Goal: Information Seeking & Learning: Find specific page/section

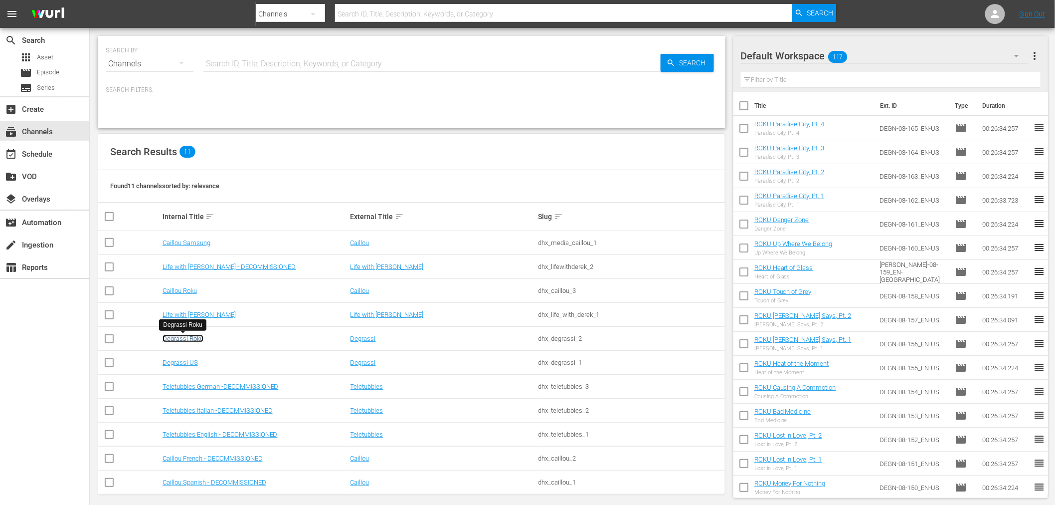
click at [181, 337] on link "Degrassi Roku" at bounding box center [183, 338] width 41 height 7
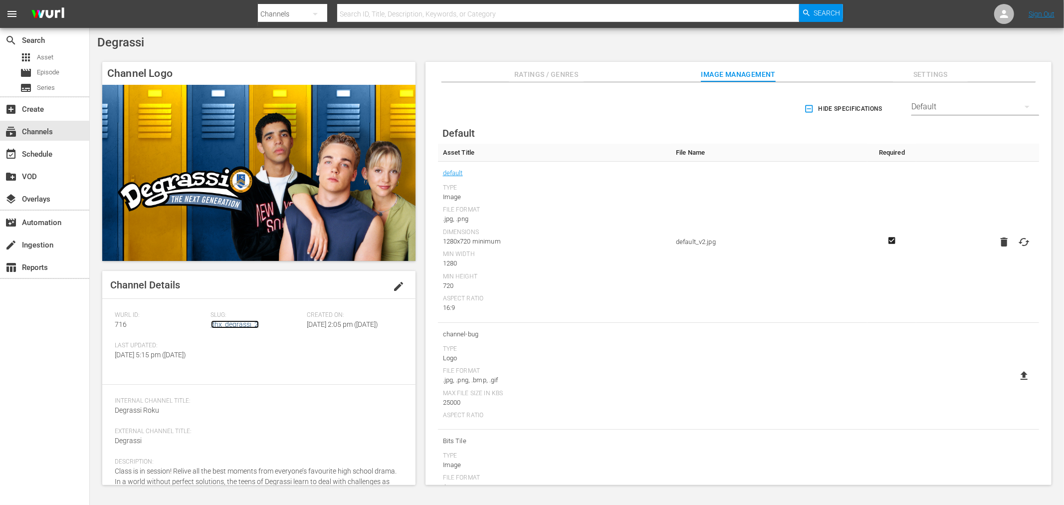
click at [225, 323] on link "dhx_degrassi_2" at bounding box center [235, 324] width 48 height 8
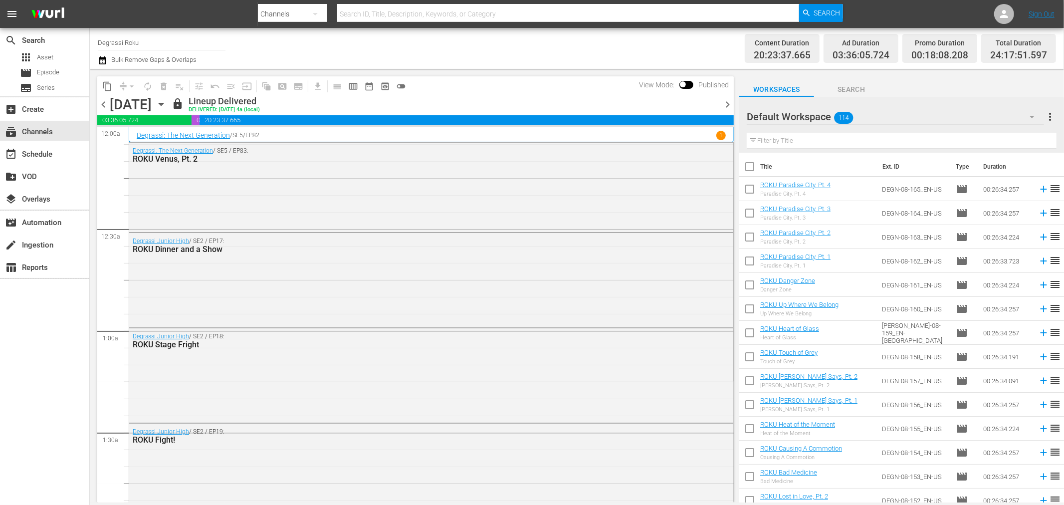
click at [163, 103] on icon "button" at bounding box center [161, 104] width 4 height 2
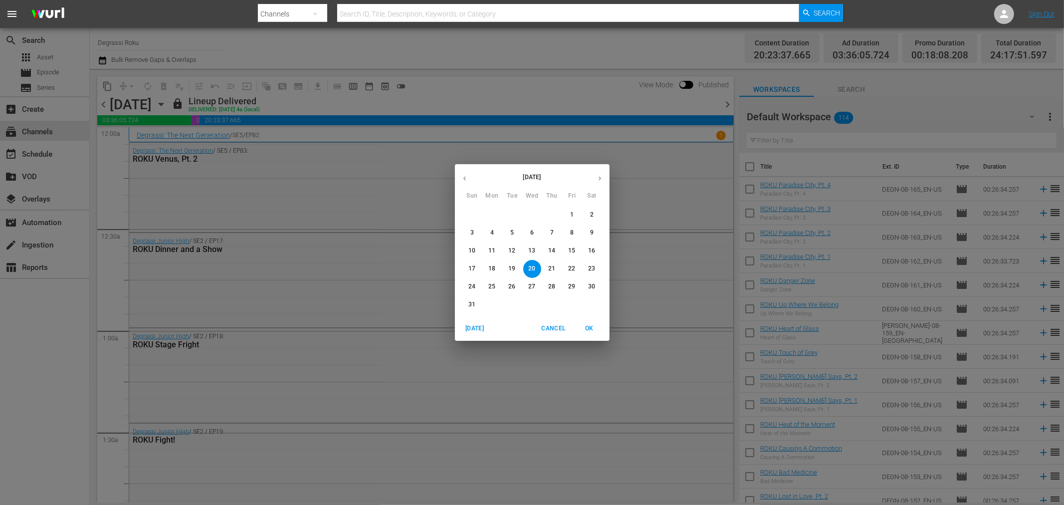
click at [470, 180] on button "button" at bounding box center [464, 178] width 19 height 19
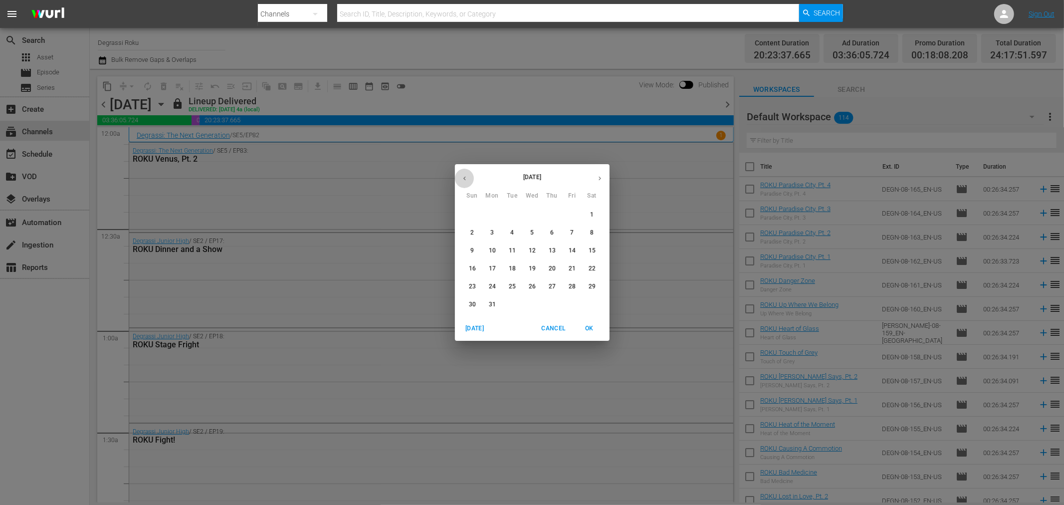
click at [470, 180] on button "button" at bounding box center [464, 178] width 19 height 19
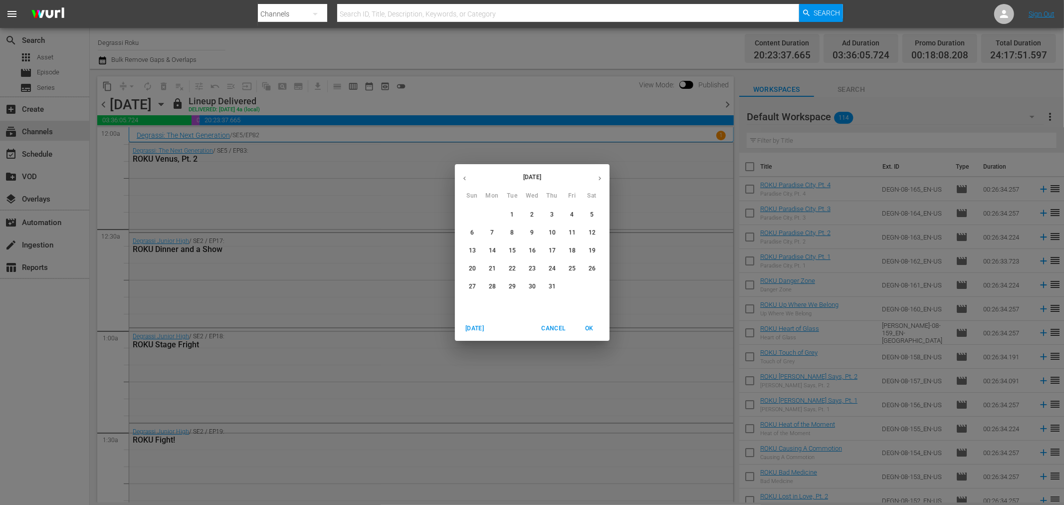
click at [470, 180] on button "button" at bounding box center [464, 178] width 19 height 19
click at [596, 176] on icon "button" at bounding box center [599, 178] width 7 height 7
click at [550, 287] on p "31" at bounding box center [551, 286] width 7 height 8
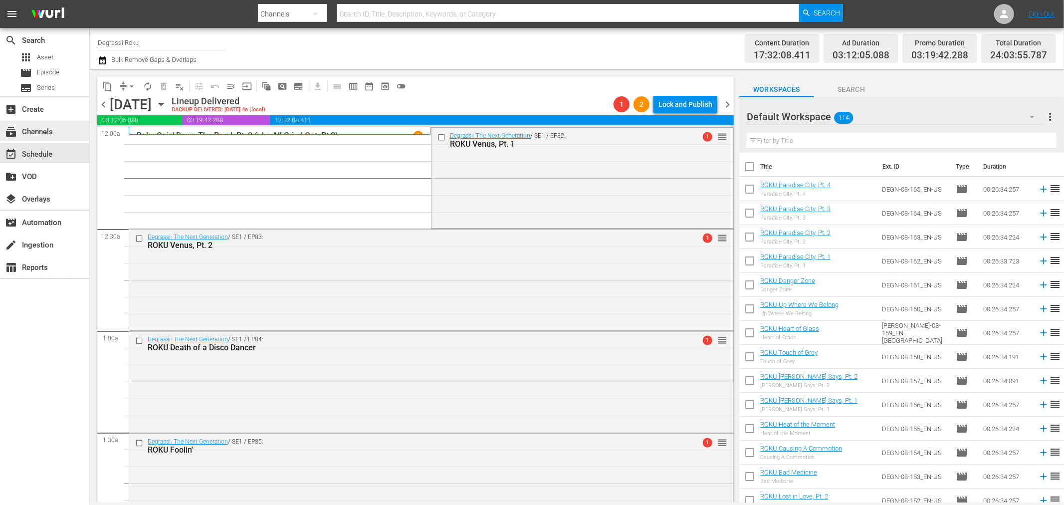
click at [57, 132] on div "subscriptions Channels" at bounding box center [44, 131] width 89 height 20
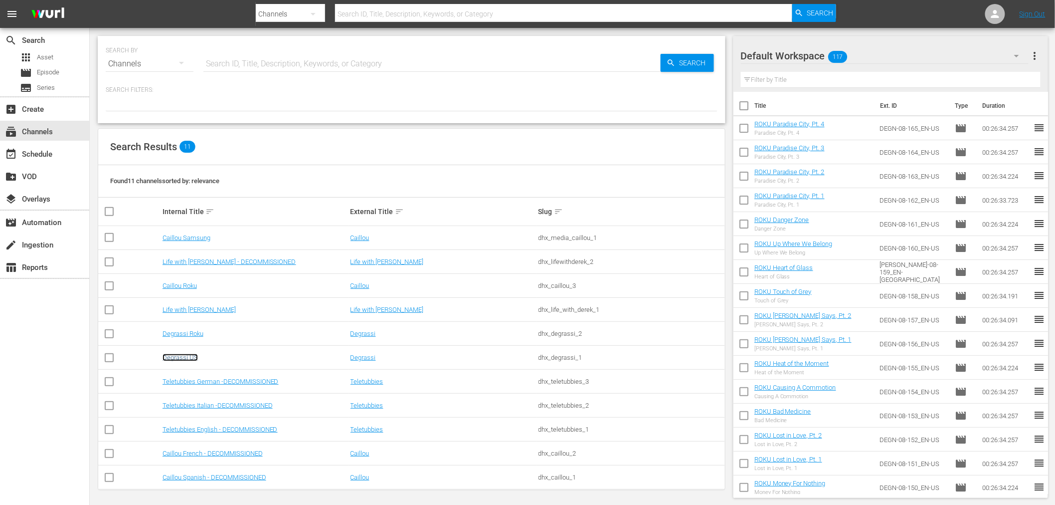
click at [190, 356] on link "Degrassi US" at bounding box center [180, 357] width 35 height 7
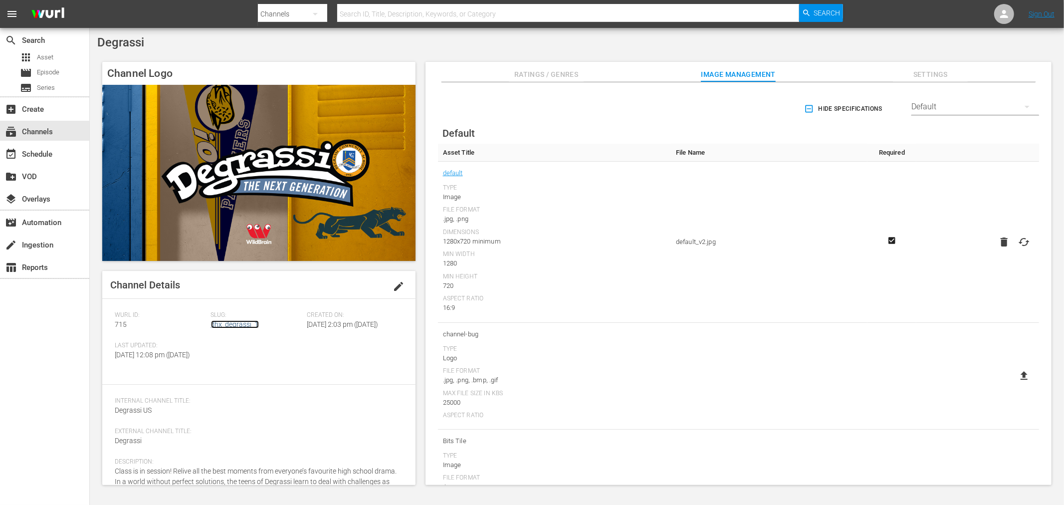
click at [215, 326] on link "dhx_degrassi_1" at bounding box center [235, 324] width 48 height 8
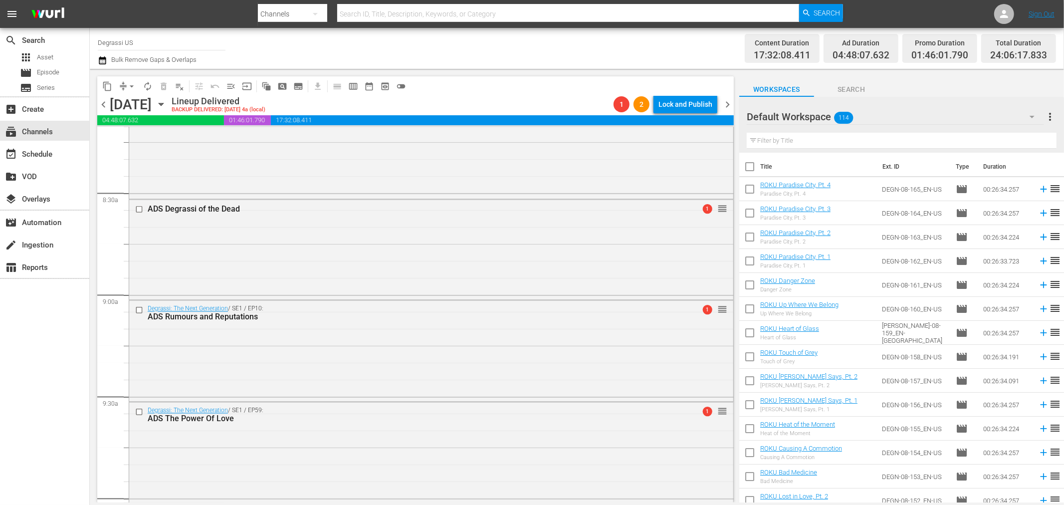
scroll to position [1551, 0]
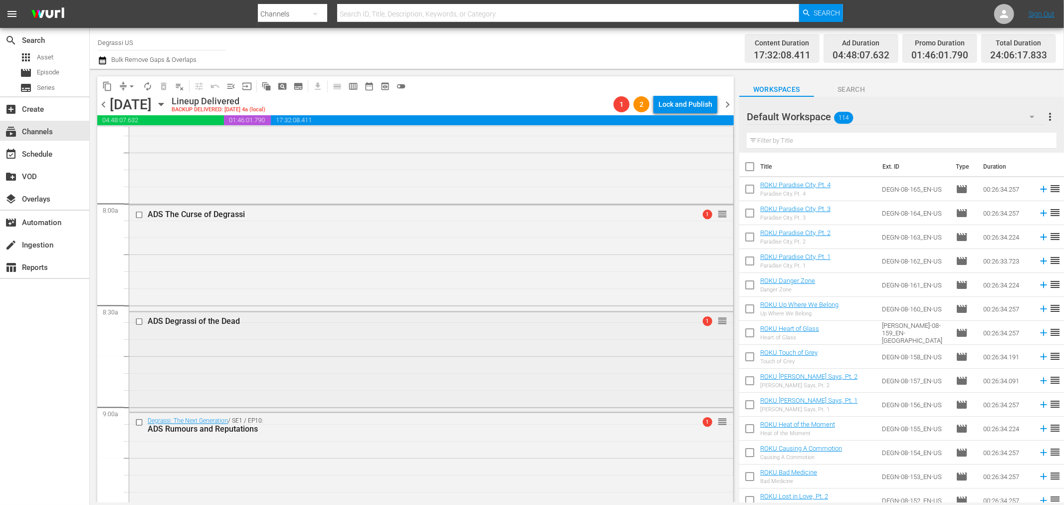
click at [193, 320] on div "ADS Degrassi of the Dead" at bounding box center [413, 321] width 530 height 9
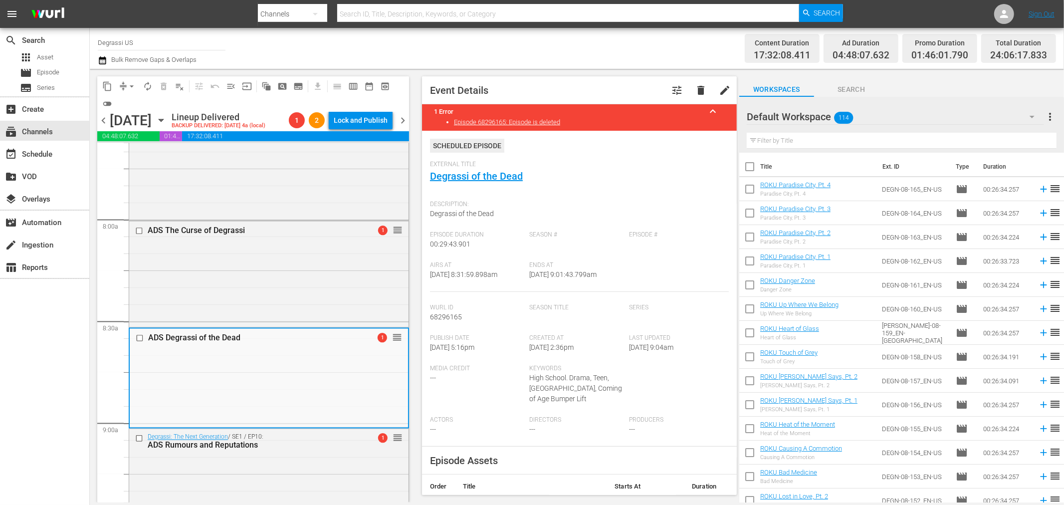
scroll to position [443, 0]
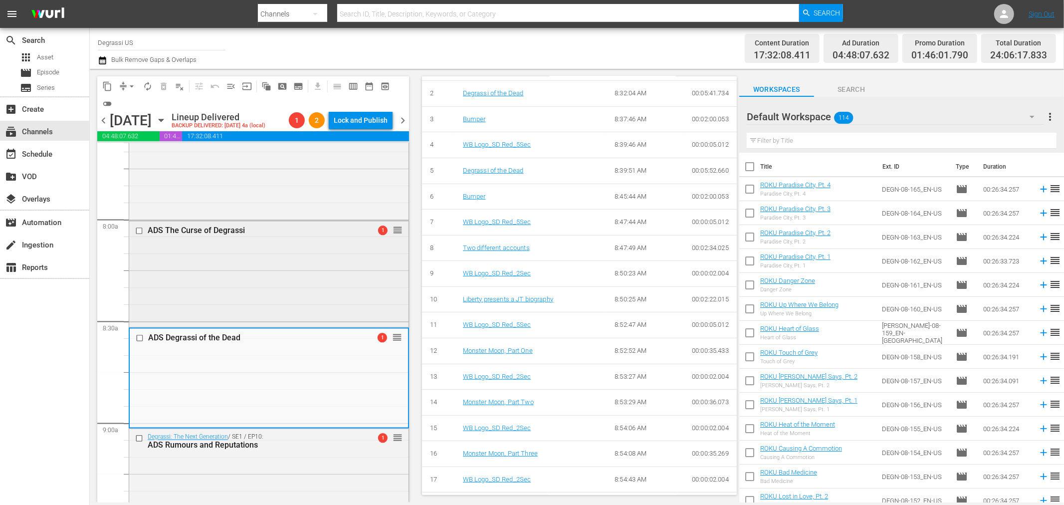
click at [271, 279] on div "ADS The Curse of Degrassi 1 reorder" at bounding box center [268, 273] width 279 height 104
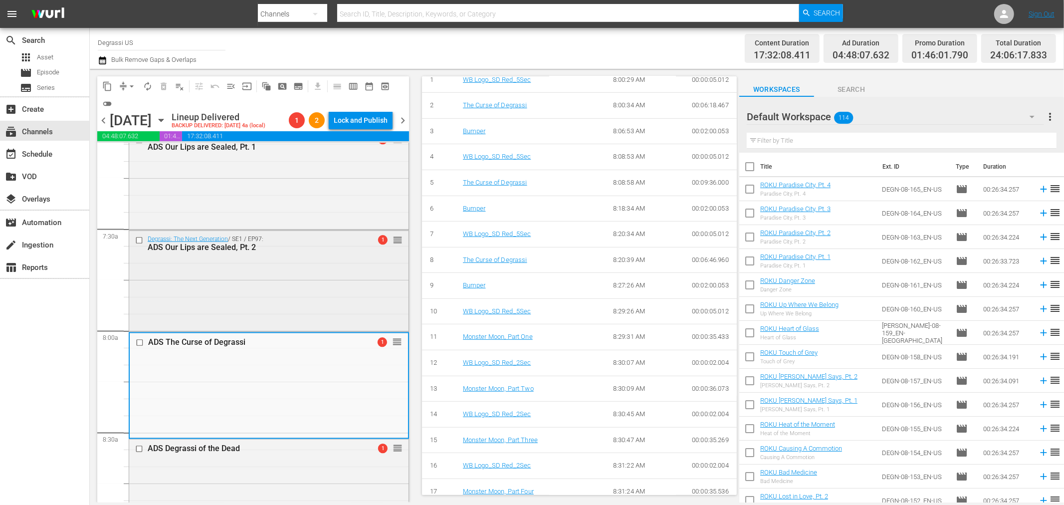
scroll to position [1330, 0]
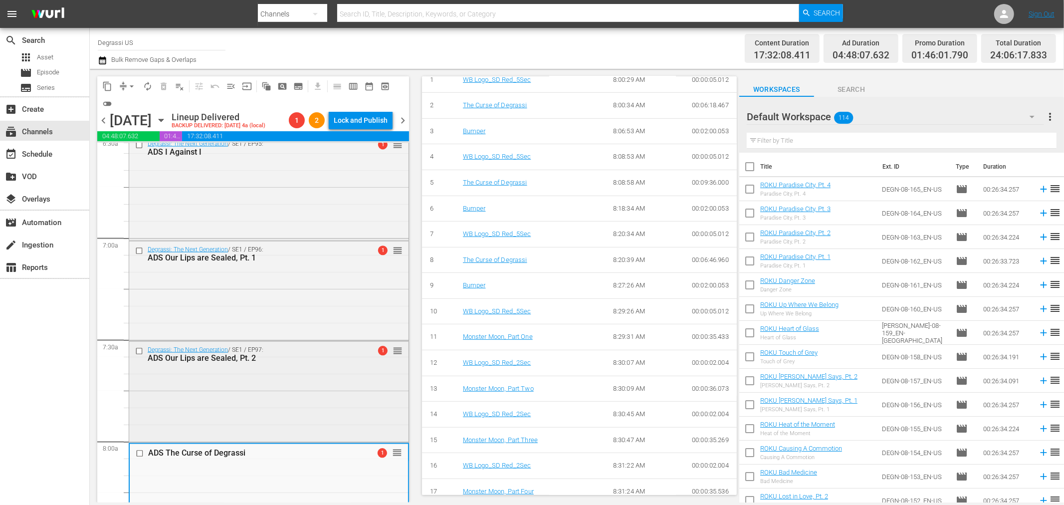
click at [255, 434] on div "Degrassi: The Next Generation / SE1 / EP97: ADS Our Lips are Sealed, Pt. 2 1 re…" at bounding box center [268, 391] width 279 height 98
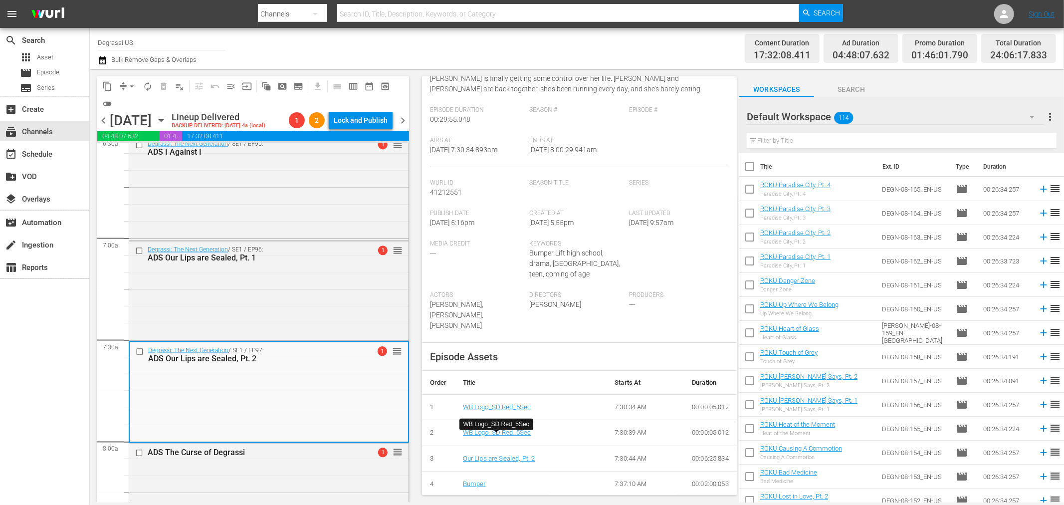
scroll to position [0, 0]
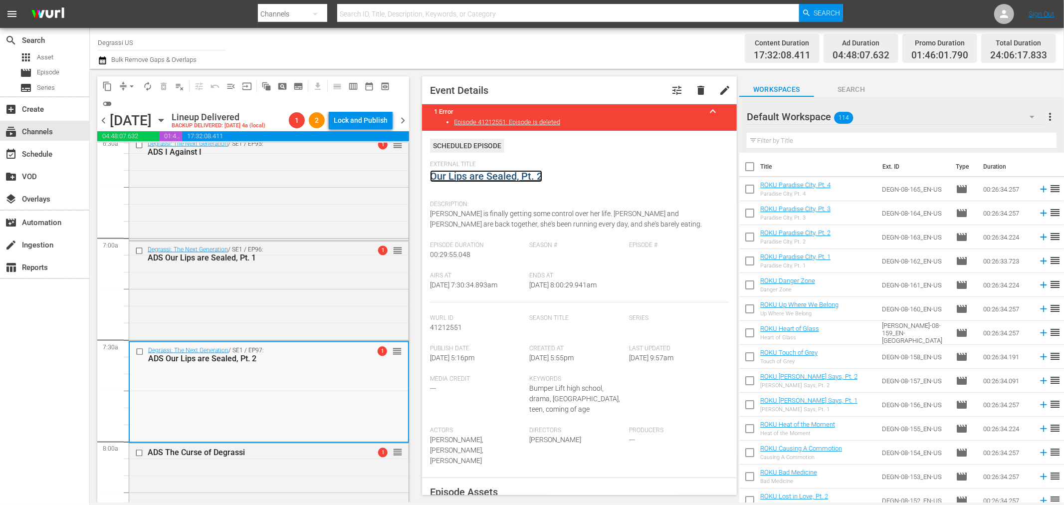
click at [496, 177] on link "Our Lips are Sealed, Pt. 2" at bounding box center [486, 176] width 112 height 12
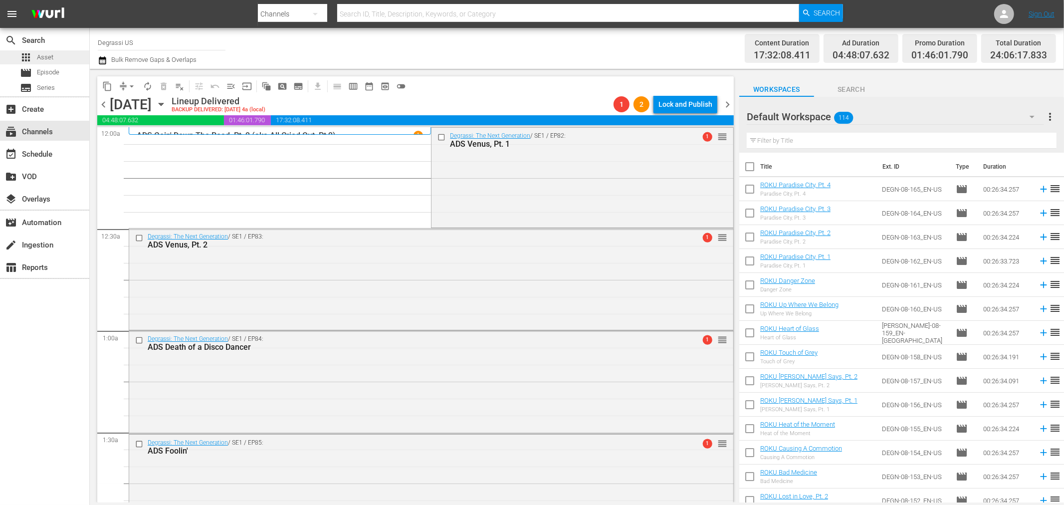
click at [45, 60] on span "Asset" at bounding box center [45, 57] width 16 height 10
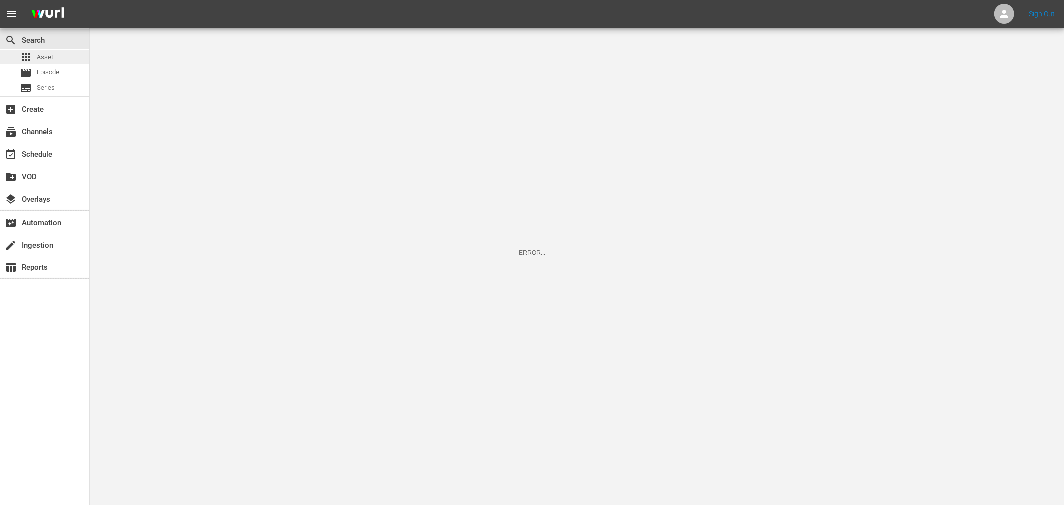
click at [40, 56] on span "Asset" at bounding box center [45, 57] width 16 height 10
click at [66, 57] on div "apps Asset" at bounding box center [44, 57] width 89 height 14
click at [42, 16] on img at bounding box center [48, 13] width 48 height 23
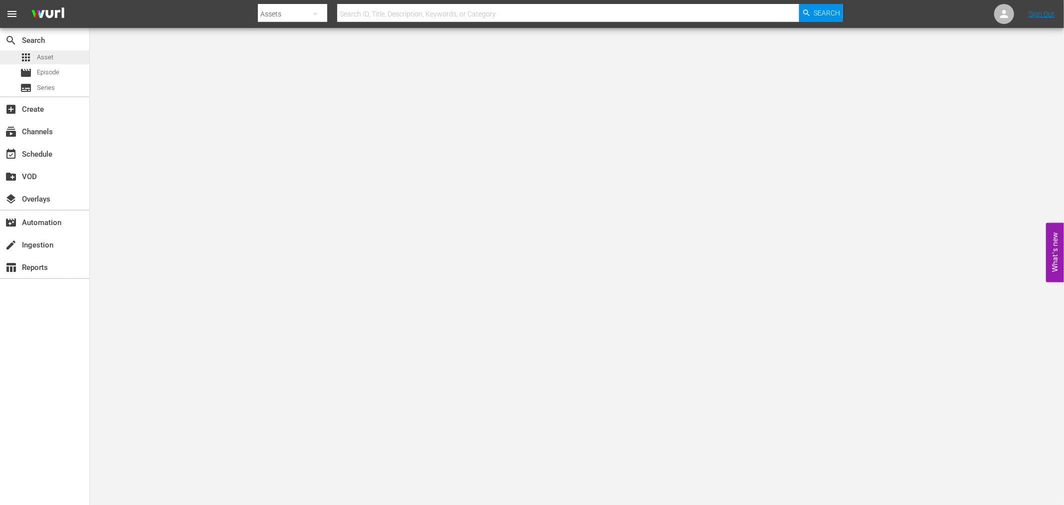
click at [42, 57] on span "Asset" at bounding box center [45, 57] width 16 height 10
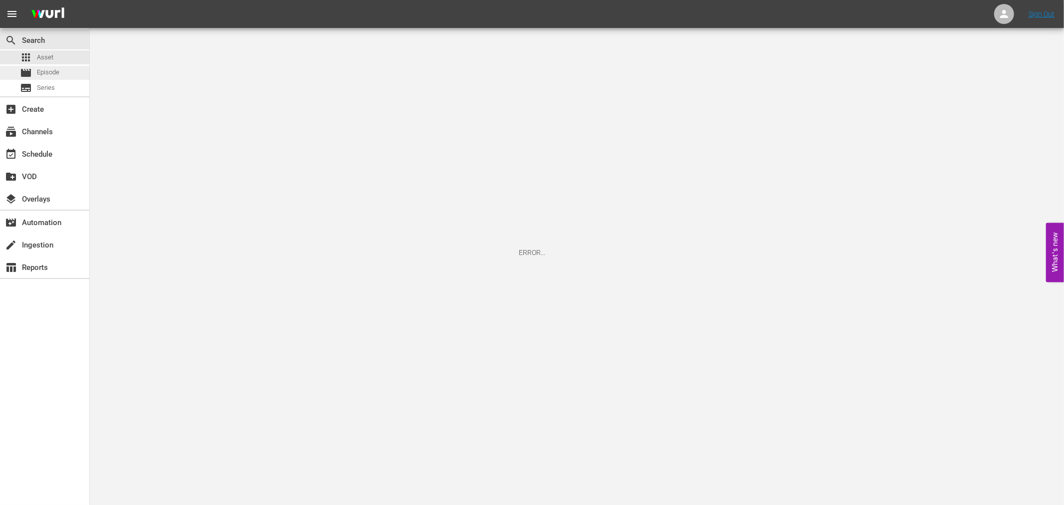
click at [33, 74] on div "movie Episode" at bounding box center [39, 73] width 39 height 14
click at [31, 40] on div "search Search" at bounding box center [28, 38] width 56 height 9
drag, startPoint x: 40, startPoint y: 11, endPoint x: 47, endPoint y: 8, distance: 8.3
click at [40, 11] on img at bounding box center [48, 13] width 48 height 23
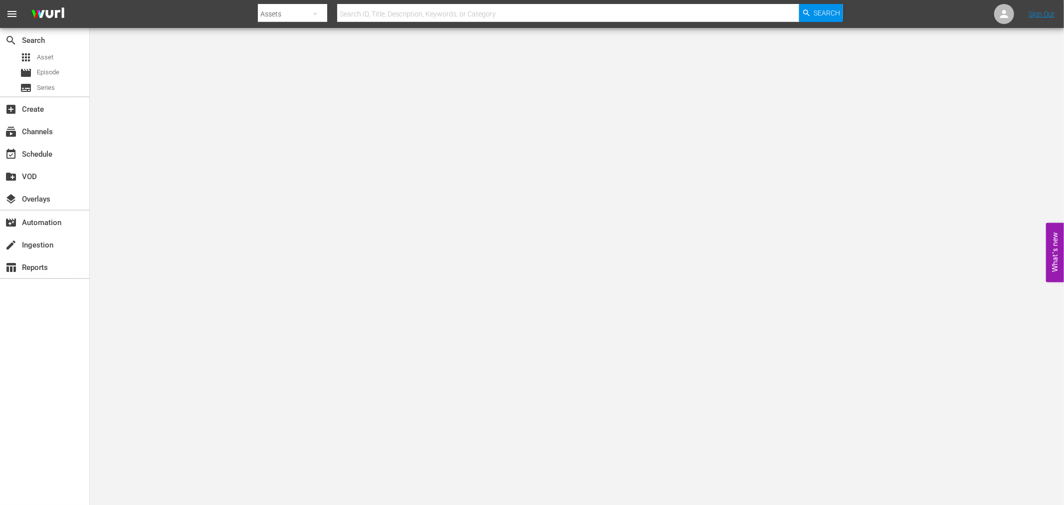
click at [412, 21] on hr at bounding box center [568, 21] width 462 height 0
click at [412, 8] on input "text" at bounding box center [568, 14] width 462 height 24
type input "curse"
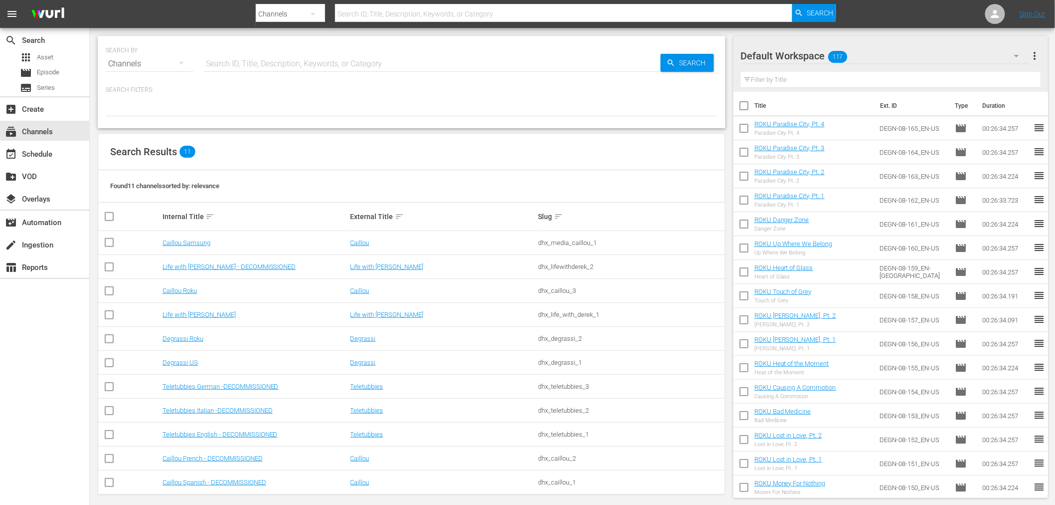
click at [156, 65] on div "Channels" at bounding box center [150, 64] width 88 height 28
click at [132, 144] on div "Assets" at bounding box center [138, 147] width 40 height 16
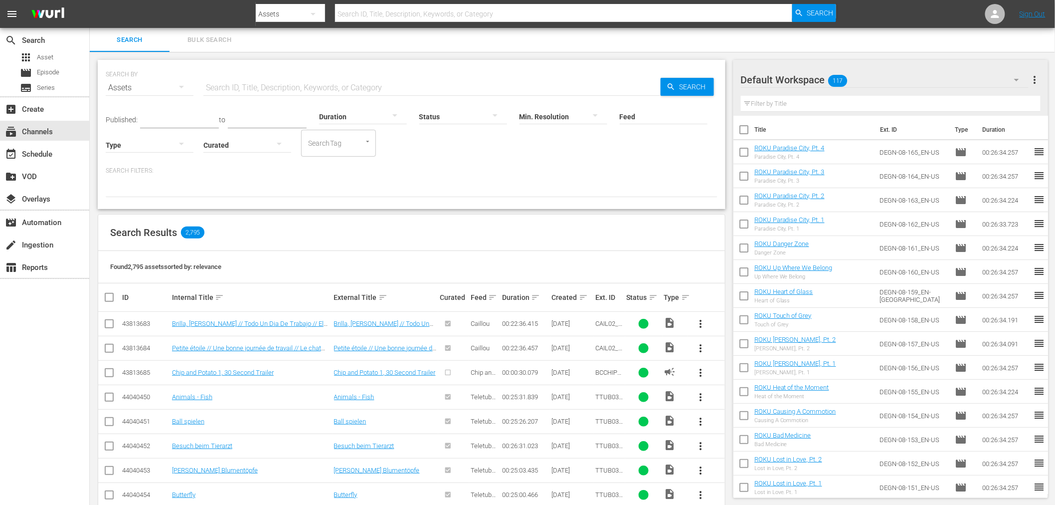
click at [243, 88] on input "text" at bounding box center [431, 88] width 457 height 24
type input "curse"
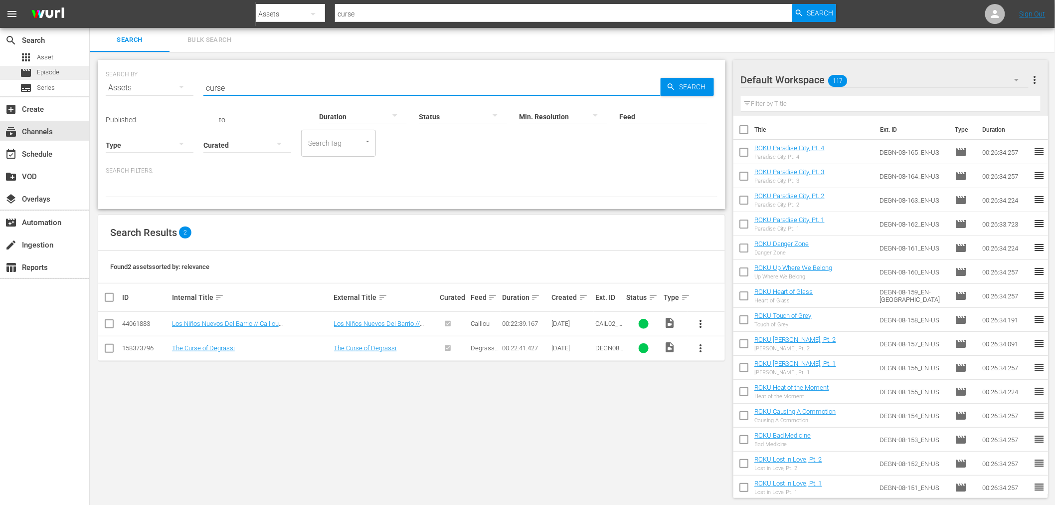
drag, startPoint x: 293, startPoint y: 86, endPoint x: 79, endPoint y: 67, distance: 214.8
click at [90, 0] on div "search Search apps Asset movie Episode subtitles Series add_box Create subscrip…" at bounding box center [573, 0] width 966 height 0
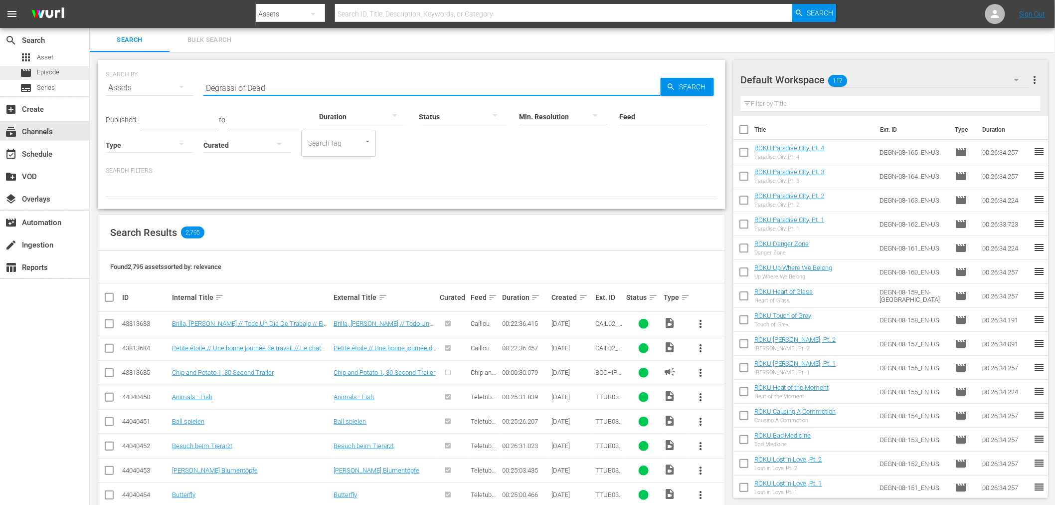
type input "Degrassi of Dead"
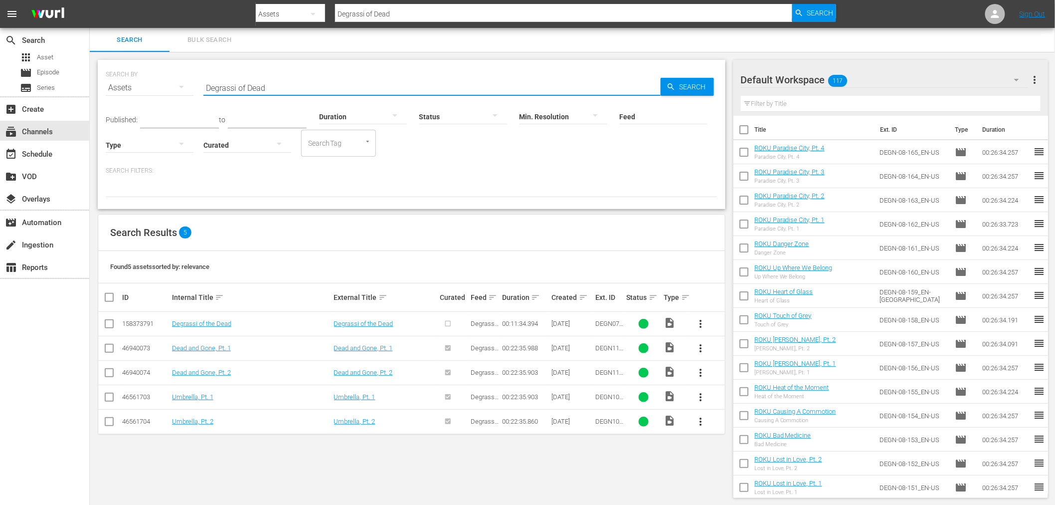
drag, startPoint x: 267, startPoint y: 83, endPoint x: 162, endPoint y: 72, distance: 105.4
click at [163, 72] on div "SEARCH BY Search By Assets Search ID, Title, Description, Keywords, or Category…" at bounding box center [412, 82] width 612 height 36
type input "Monster Moon"
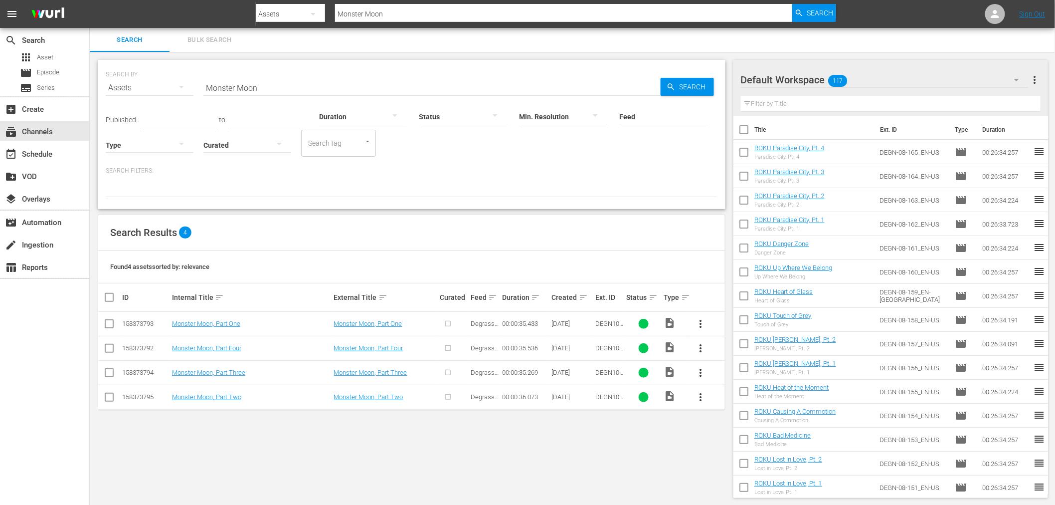
click at [335, 76] on input "Monster Moon" at bounding box center [431, 88] width 457 height 24
drag, startPoint x: 303, startPoint y: 80, endPoint x: 163, endPoint y: 79, distance: 140.1
click at [165, 80] on div "SEARCH BY Search By Assets Search ID, Title, Description, Keywords, or Category…" at bounding box center [412, 82] width 612 height 36
type input "c"
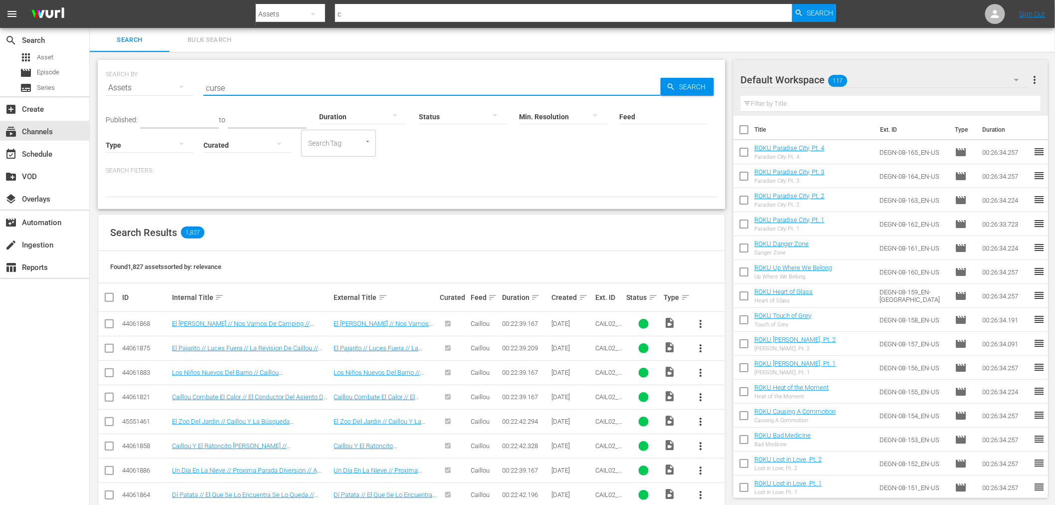
type input "curse"
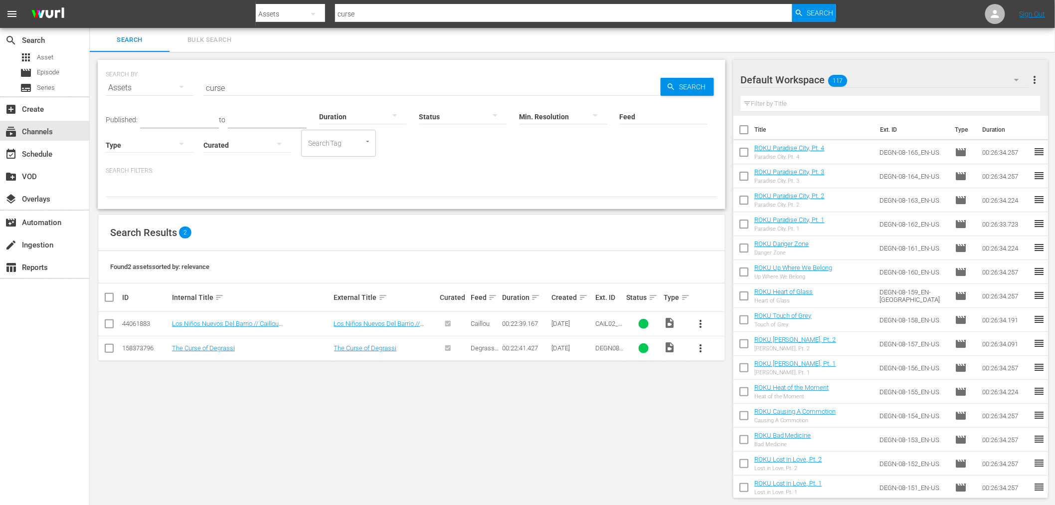
click at [250, 82] on input "curse" at bounding box center [431, 88] width 457 height 24
drag, startPoint x: 253, startPoint y: 85, endPoint x: 141, endPoint y: 73, distance: 112.4
click at [141, 73] on div "SEARCH BY Search By Assets Search ID, Title, Description, Keywords, or Category…" at bounding box center [412, 82] width 612 height 36
type input "dead"
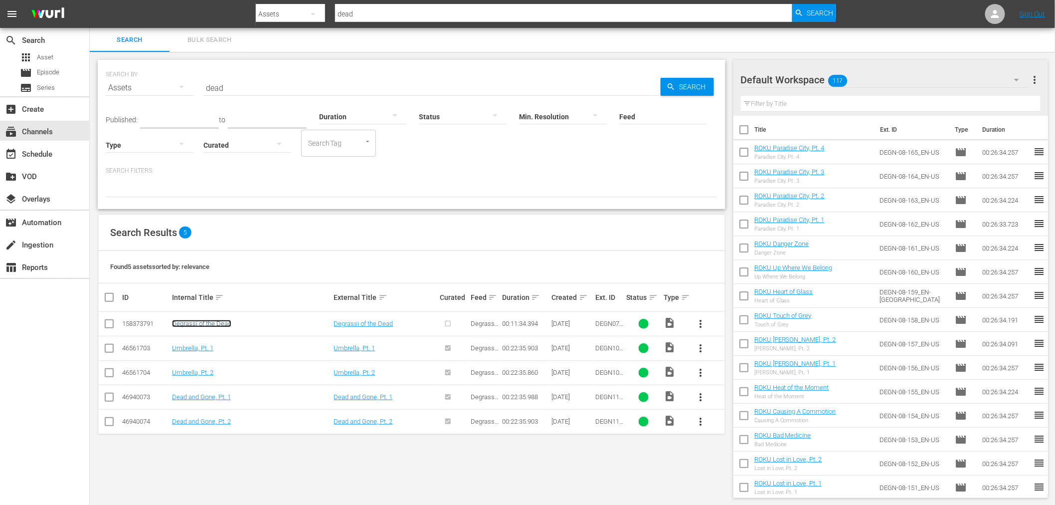
click at [218, 320] on link "Degrassi of the Dead" at bounding box center [201, 323] width 59 height 7
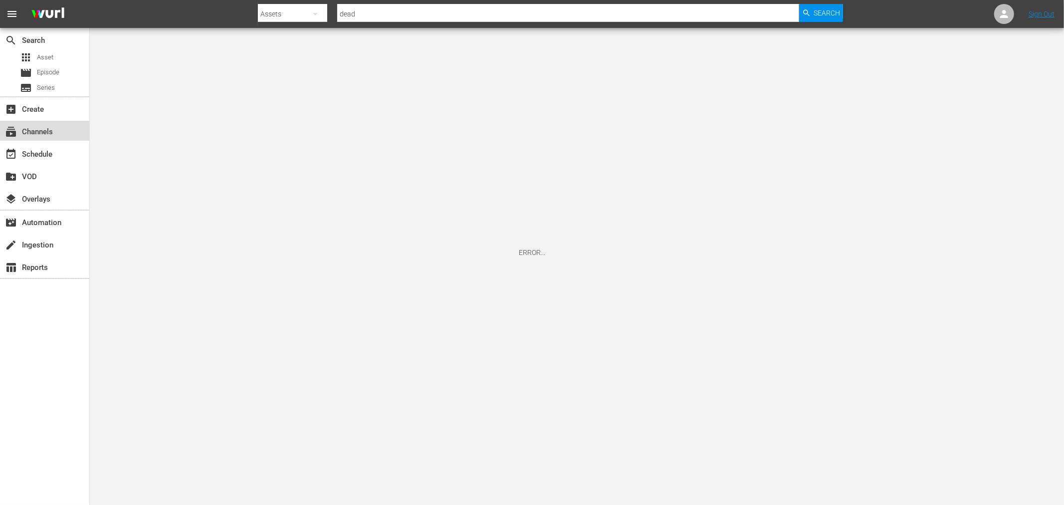
click at [35, 135] on div "subscriptions Channels" at bounding box center [28, 130] width 56 height 9
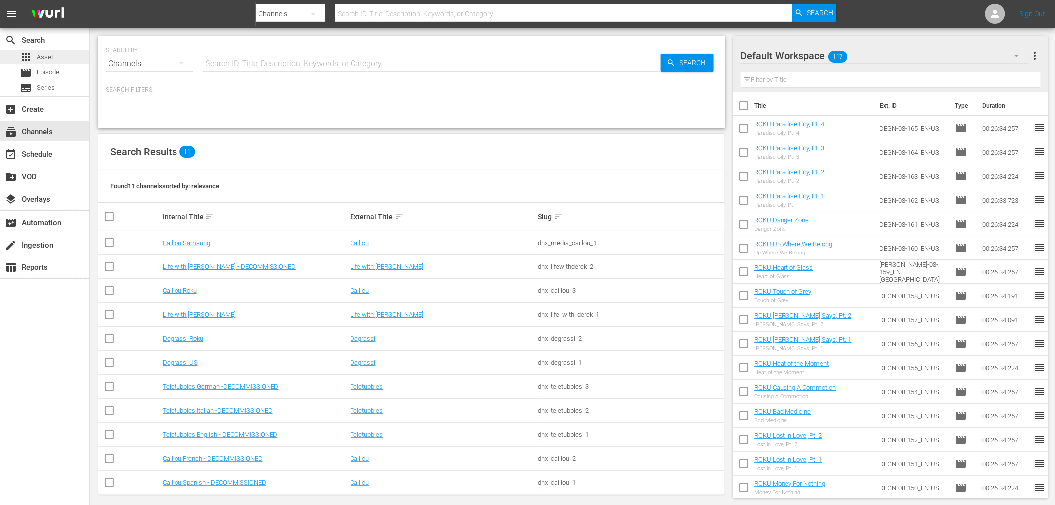
click at [46, 51] on div "apps Asset" at bounding box center [36, 57] width 33 height 14
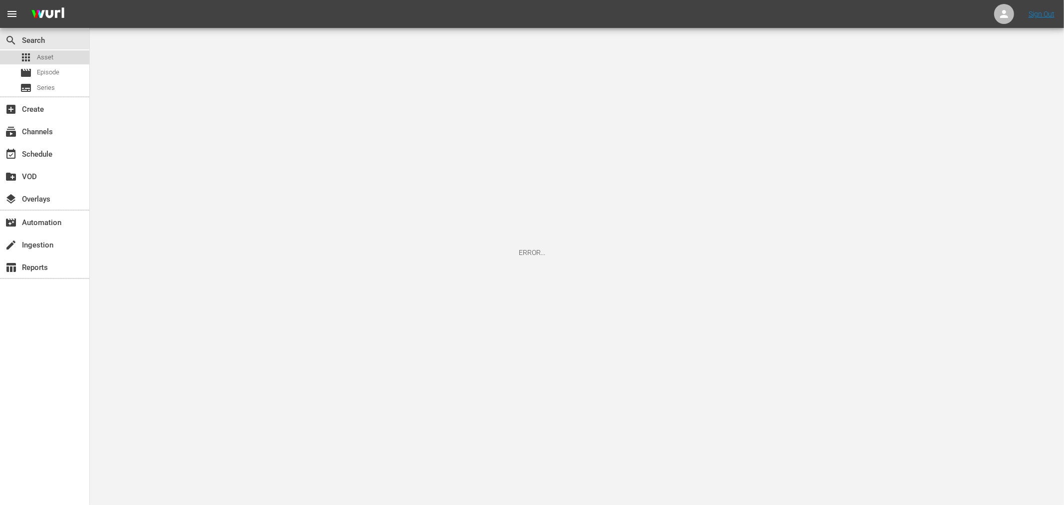
click at [49, 53] on span "Asset" at bounding box center [45, 57] width 16 height 10
click at [56, 68] on span "Episode" at bounding box center [48, 72] width 22 height 10
click at [37, 73] on span "Episode" at bounding box center [48, 72] width 22 height 10
click at [72, 136] on div "subscriptions Channels" at bounding box center [44, 131] width 89 height 20
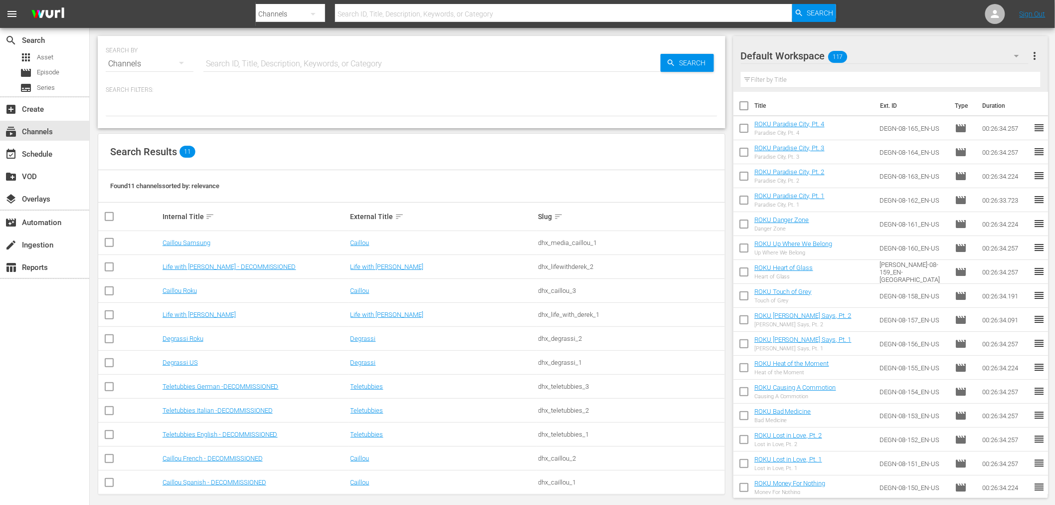
click at [190, 368] on td "Degrassi US" at bounding box center [255, 363] width 188 height 24
click at [189, 361] on link "Degrassi US" at bounding box center [180, 362] width 35 height 7
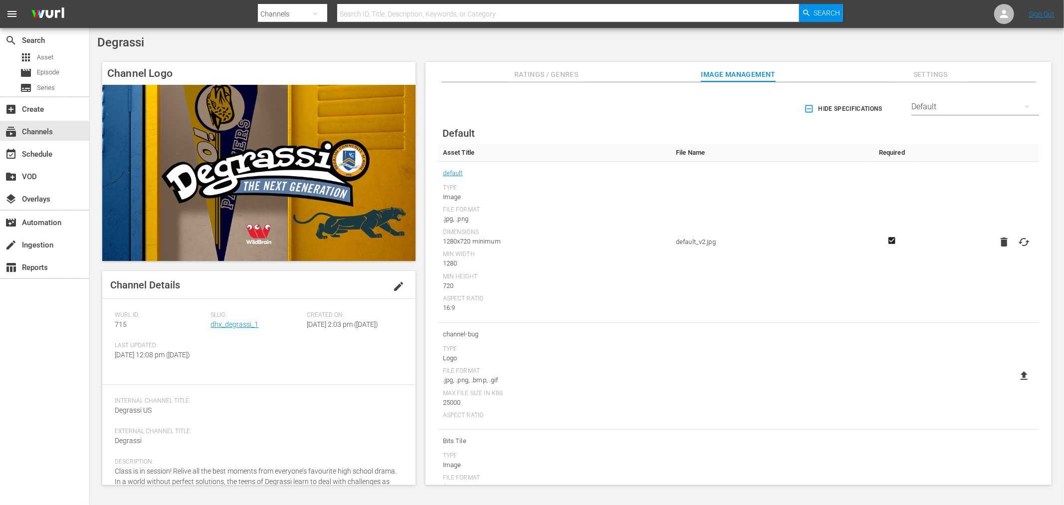
click at [280, 8] on div "Channels" at bounding box center [292, 14] width 69 height 28
click at [277, 86] on div "Assets" at bounding box center [290, 90] width 40 height 16
click at [368, 13] on input "text" at bounding box center [568, 14] width 462 height 24
type input "dead"
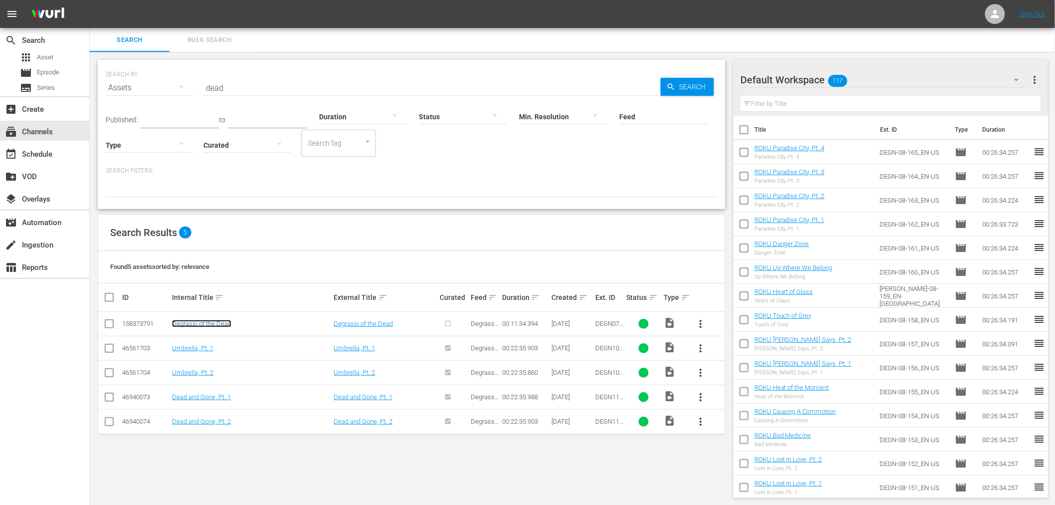
click at [183, 320] on link "Degrassi of the Dead" at bounding box center [201, 323] width 59 height 7
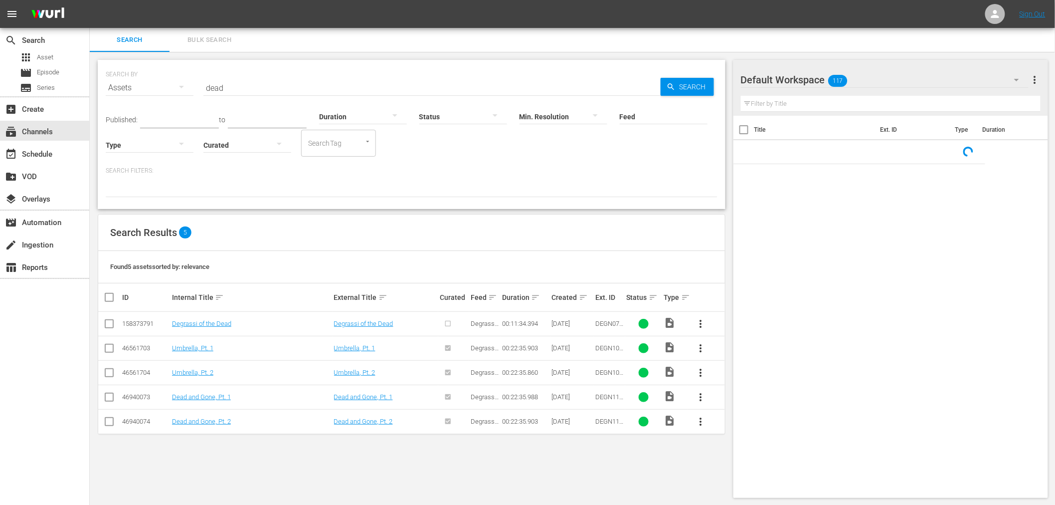
click at [192, 368] on td "Umbrella, Pt. 2" at bounding box center [252, 372] width 162 height 24
click at [192, 371] on link "Umbrella, Pt. 2" at bounding box center [192, 372] width 41 height 7
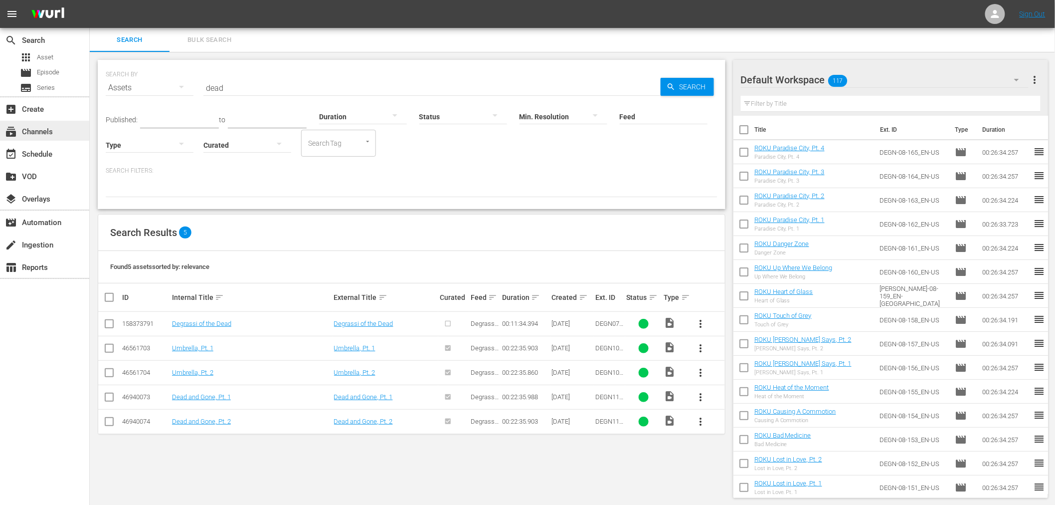
click at [42, 132] on div "subscriptions Channels" at bounding box center [28, 130] width 56 height 9
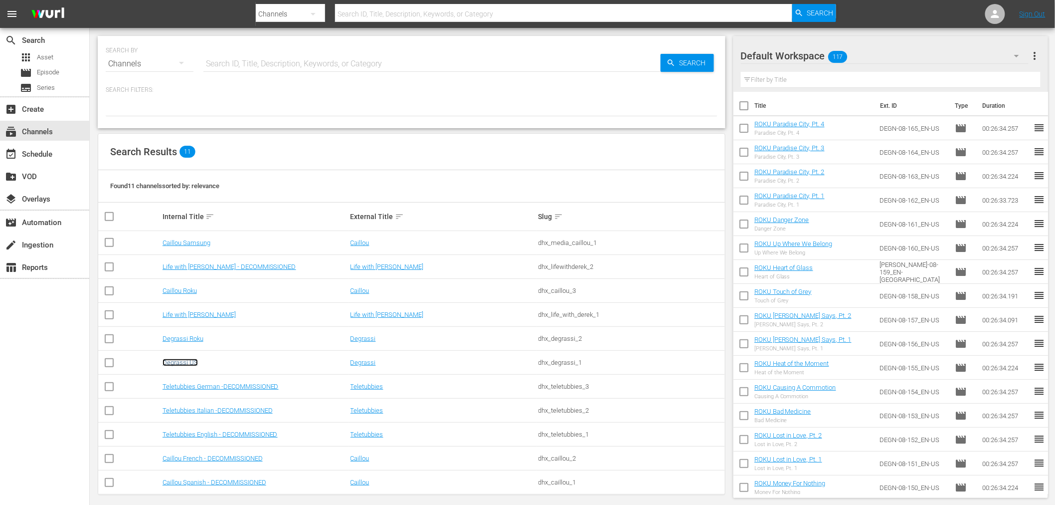
click at [173, 363] on link "Degrassi US" at bounding box center [180, 362] width 35 height 7
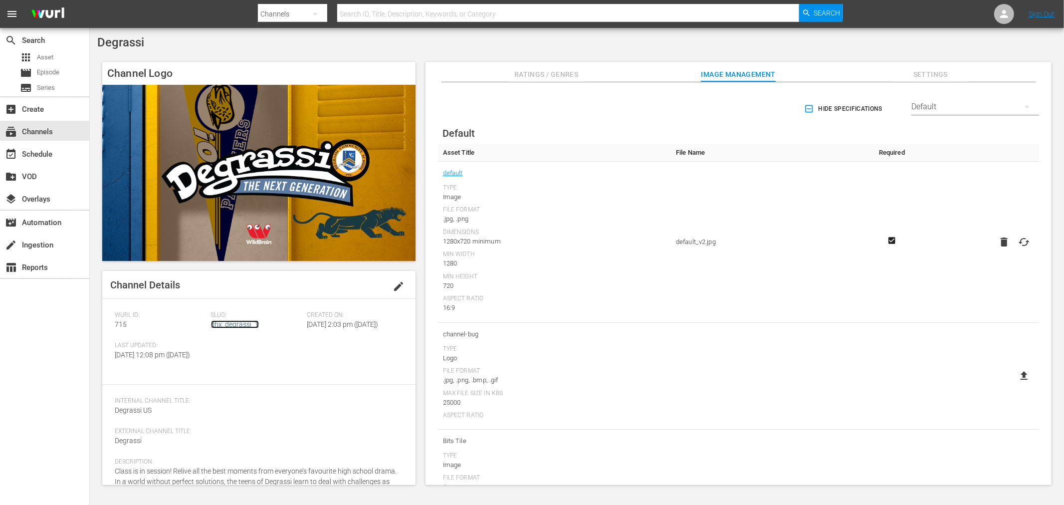
click at [244, 323] on link "dhx_degrassi_1" at bounding box center [235, 324] width 48 height 8
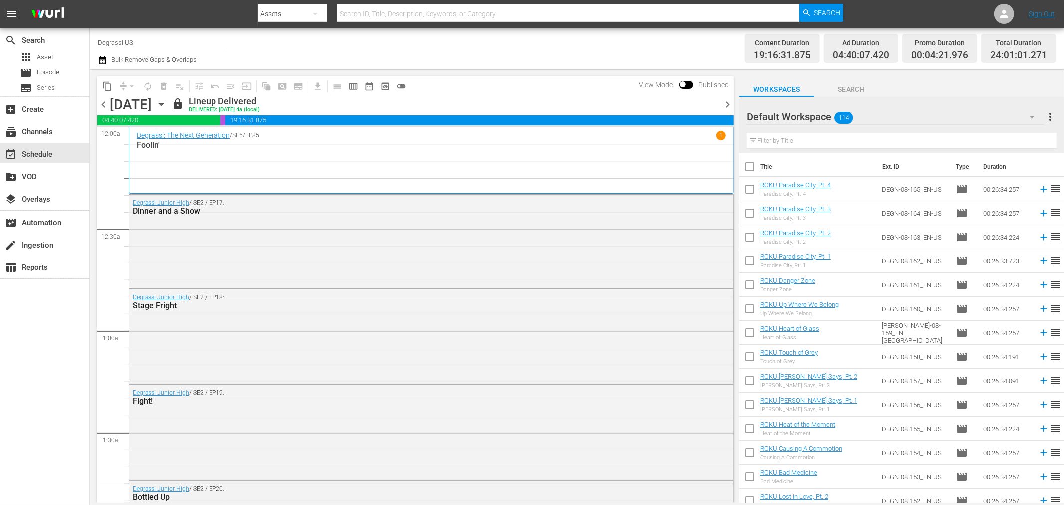
click at [167, 103] on icon "button" at bounding box center [161, 104] width 11 height 11
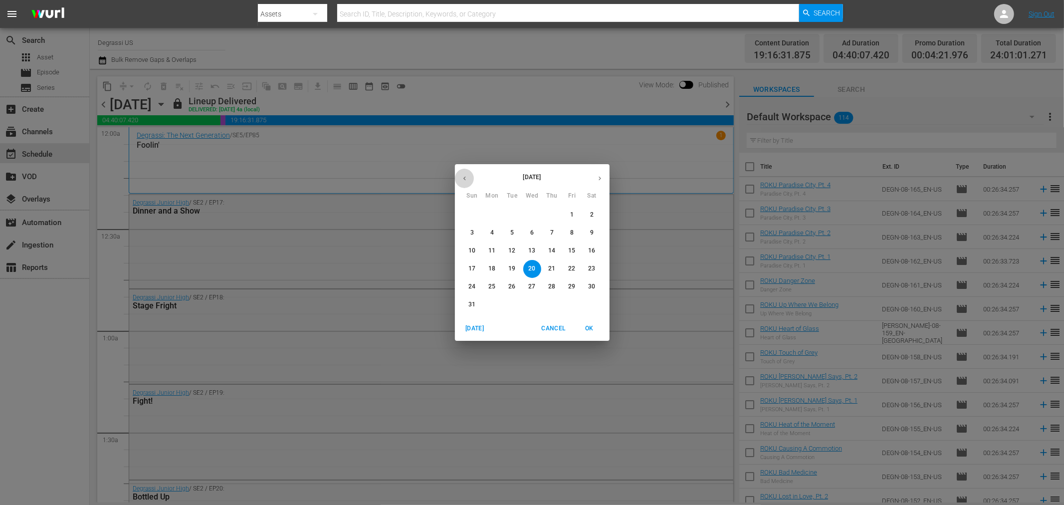
click at [464, 178] on icon "button" at bounding box center [464, 179] width 2 height 4
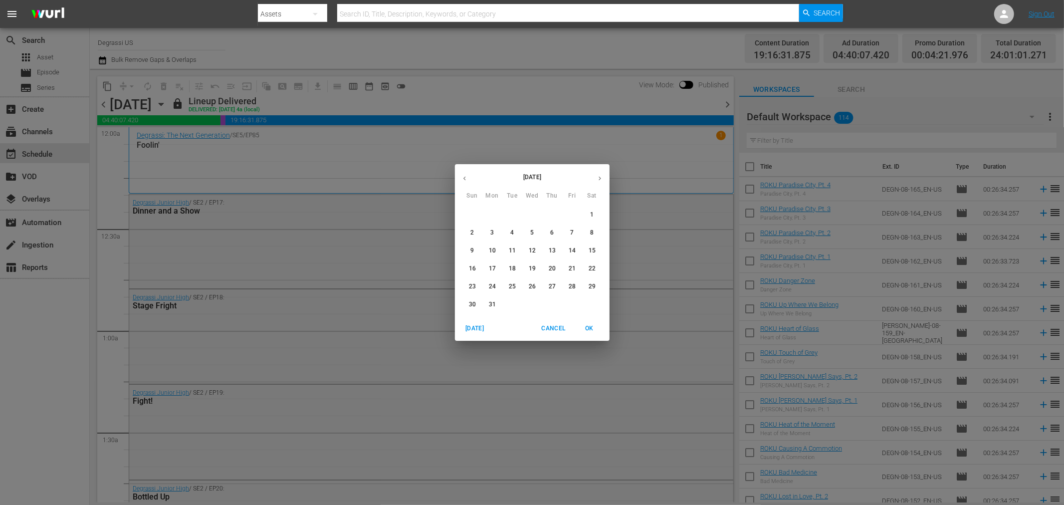
click at [464, 178] on icon "button" at bounding box center [464, 179] width 2 height 4
click at [461, 180] on icon "button" at bounding box center [464, 178] width 7 height 7
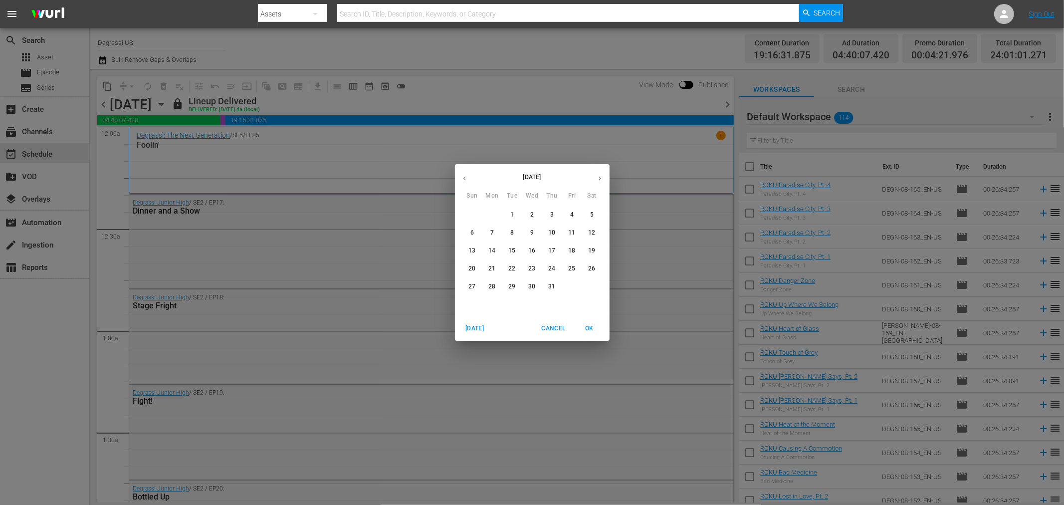
click at [547, 283] on span "31" at bounding box center [552, 286] width 18 height 8
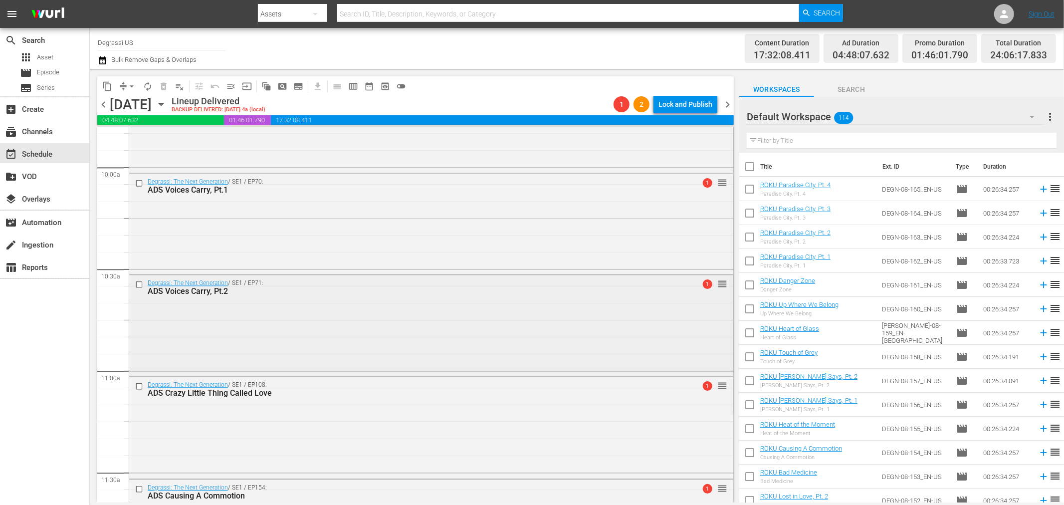
scroll to position [2438, 0]
